Goal: Task Accomplishment & Management: Manage account settings

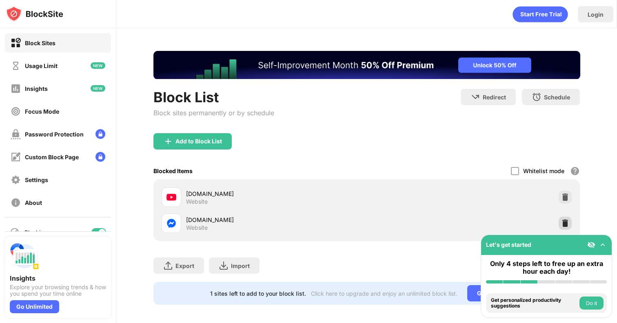
click at [559, 219] on div at bounding box center [564, 223] width 13 height 13
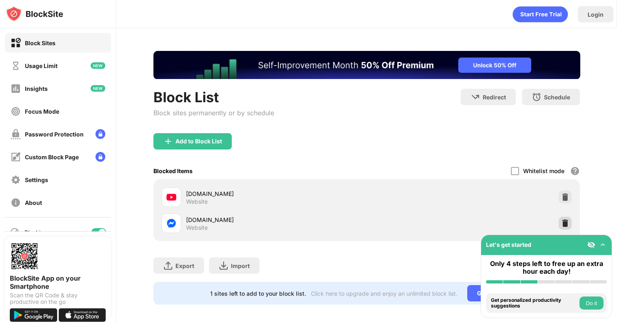
click at [562, 224] on img at bounding box center [565, 223] width 8 height 8
